Goal: Task Accomplishment & Management: Use online tool/utility

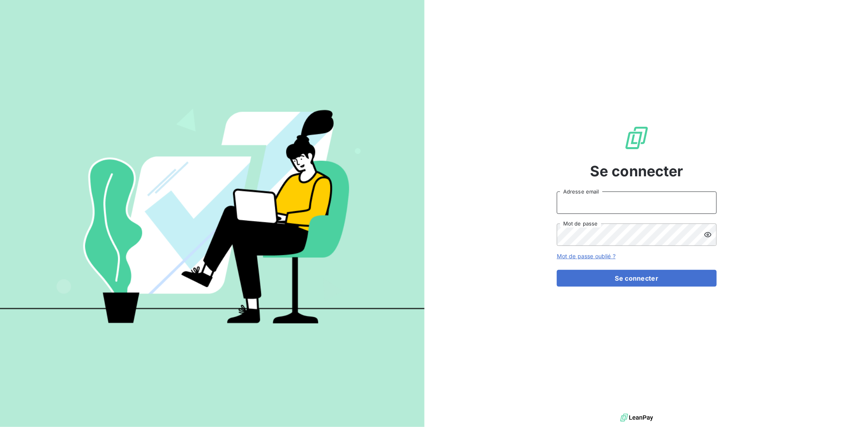
type input "[EMAIL_ADDRESS][DOMAIN_NAME]"
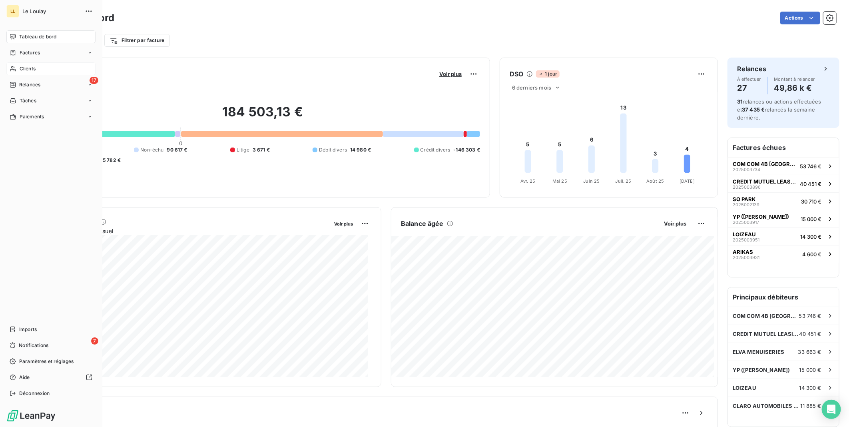
click at [22, 67] on span "Clients" at bounding box center [28, 68] width 16 height 7
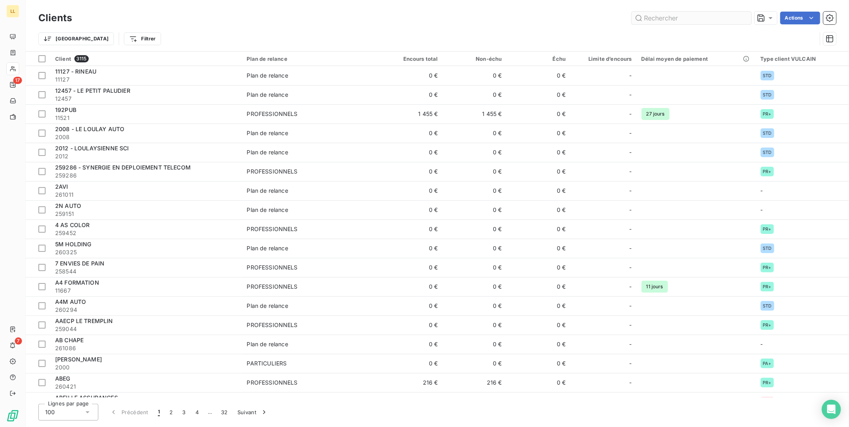
click at [705, 19] on input "text" at bounding box center [691, 18] width 120 height 13
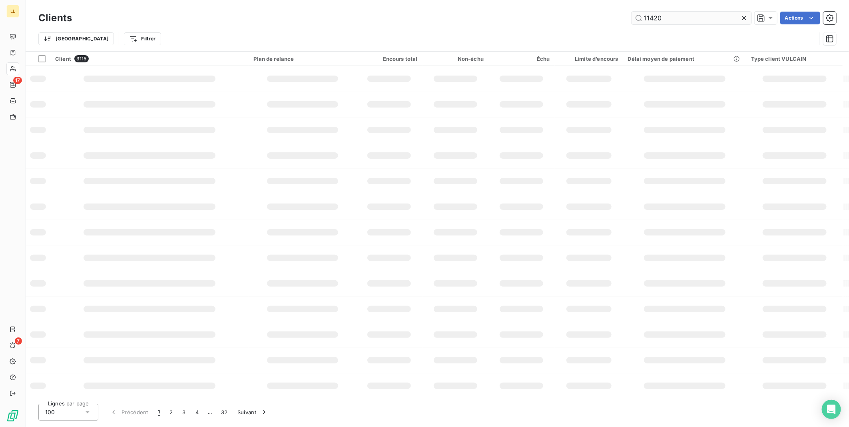
type input "11420"
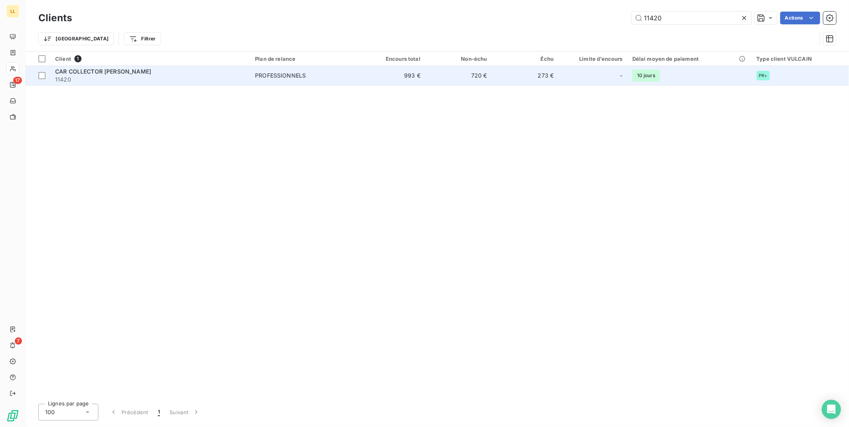
click at [92, 69] on span "CAR COLLECTOR [PERSON_NAME]" at bounding box center [103, 71] width 96 height 7
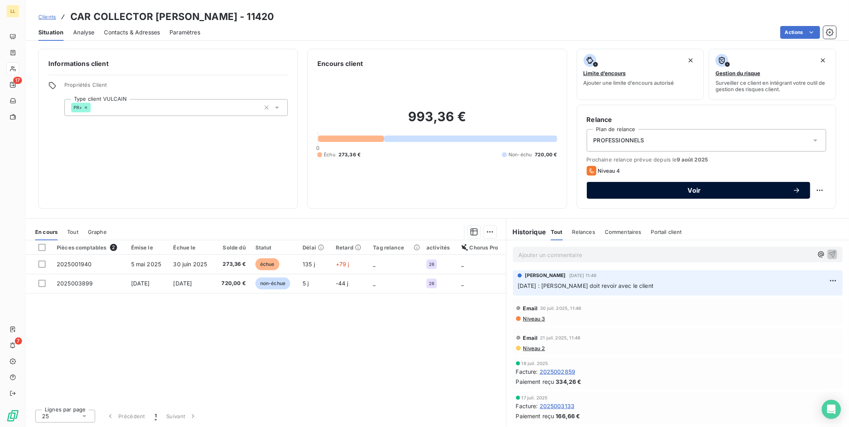
click at [692, 196] on button "Voir" at bounding box center [698, 190] width 223 height 17
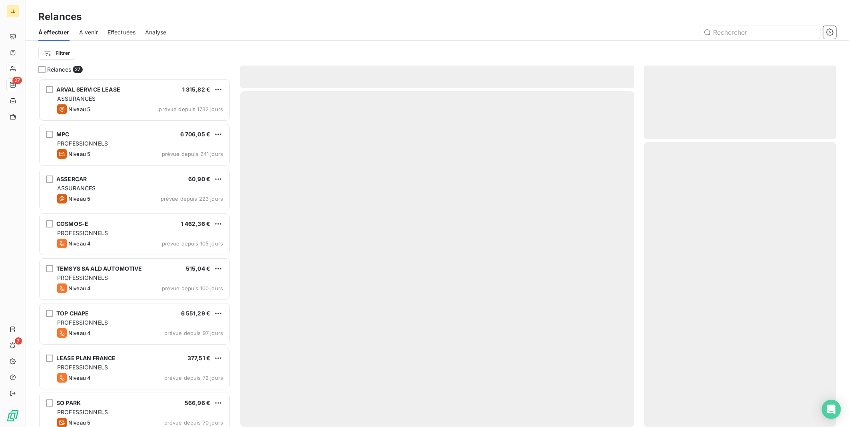
scroll to position [342, 185]
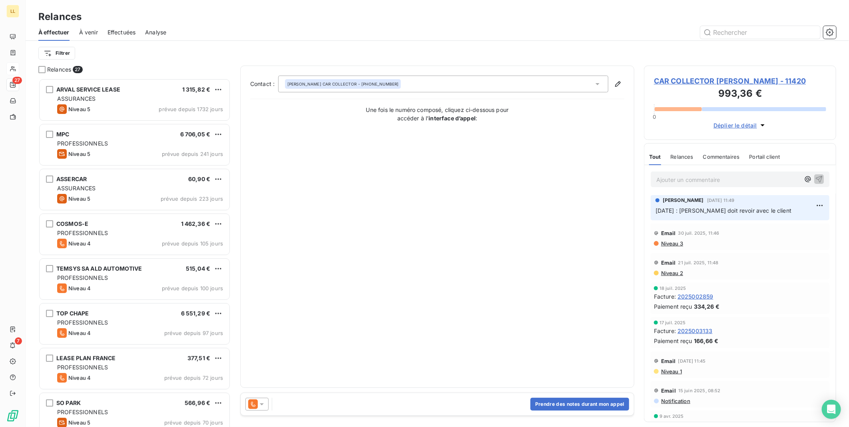
click at [260, 408] on div at bounding box center [256, 404] width 23 height 13
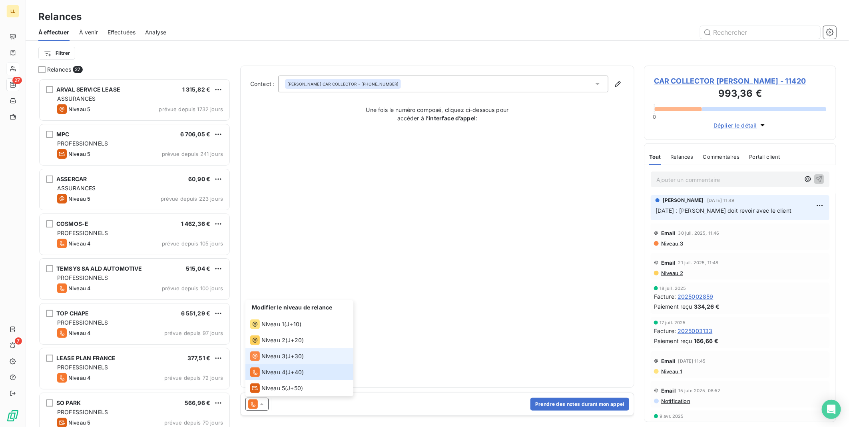
click at [263, 353] on span "Niveau 3" at bounding box center [273, 356] width 24 height 8
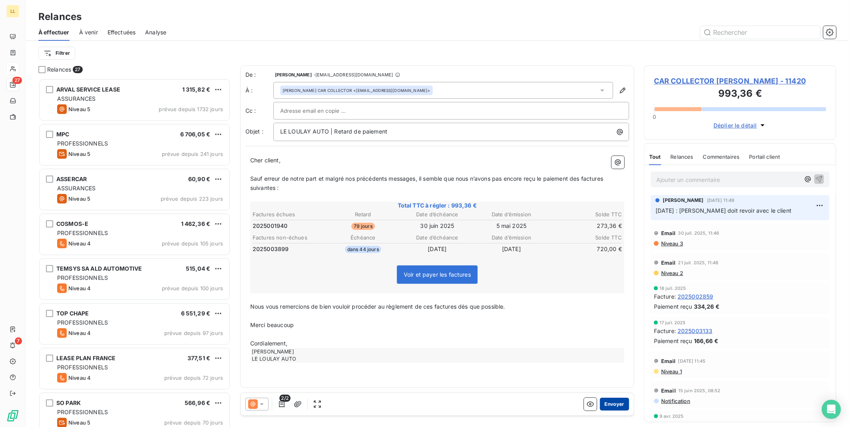
click at [615, 404] on button "Envoyer" at bounding box center [614, 404] width 29 height 13
